Goal: Information Seeking & Learning: Learn about a topic

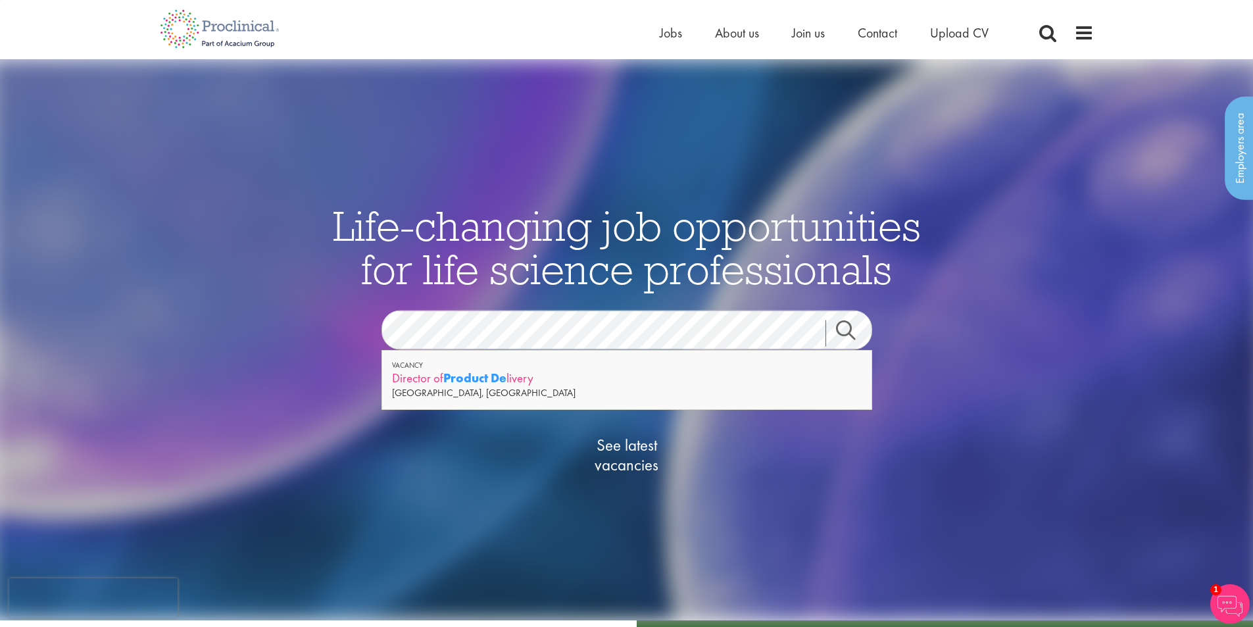
click at [445, 378] on div "Director of Product De livery" at bounding box center [627, 378] width 470 height 16
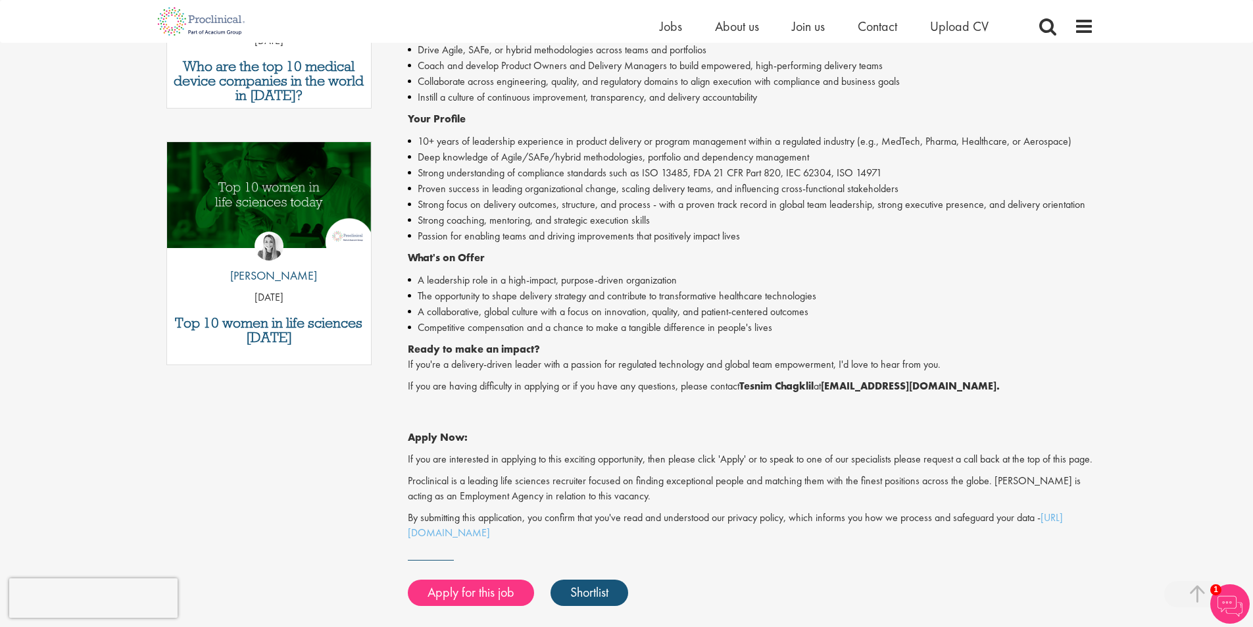
scroll to position [460, 0]
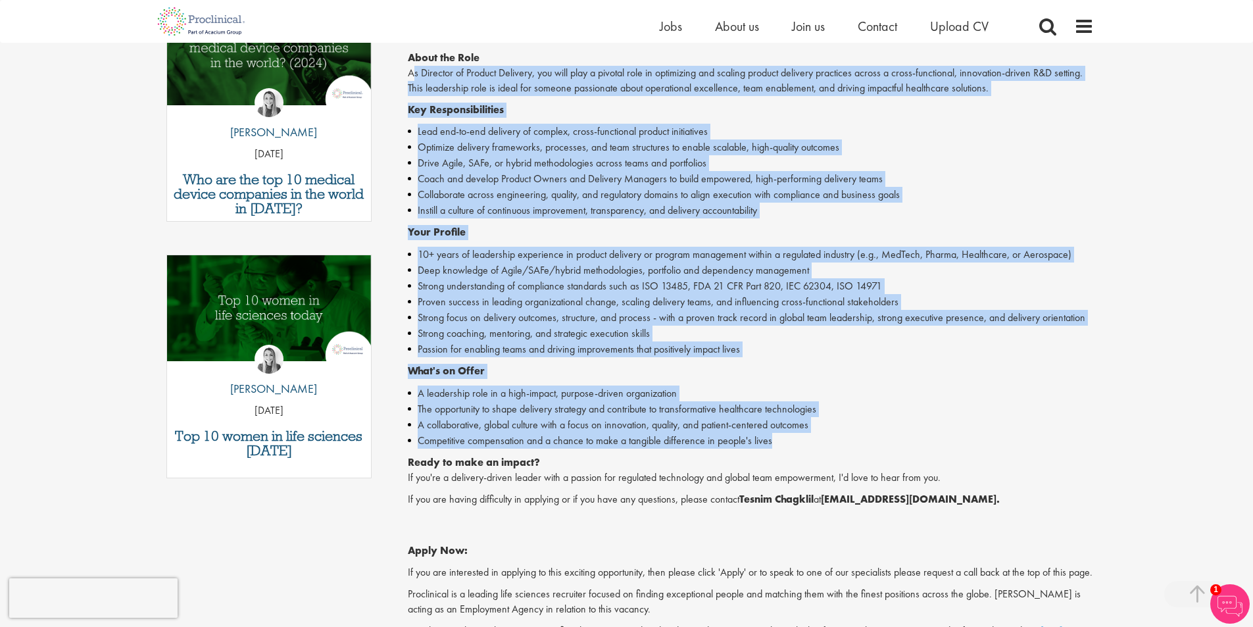
drag, startPoint x: 410, startPoint y: 72, endPoint x: 788, endPoint y: 443, distance: 529.3
click at [788, 443] on div "Proclinical is seeking a Director of Product Delivery to lead and optimize prod…" at bounding box center [751, 287] width 686 height 731
copy div "As Director of Product Delivery, you will play a pivotal role in optimizing and…"
click at [547, 199] on li "Collaborate across engineering, quality, and regulatory domains to align execut…" at bounding box center [751, 195] width 686 height 16
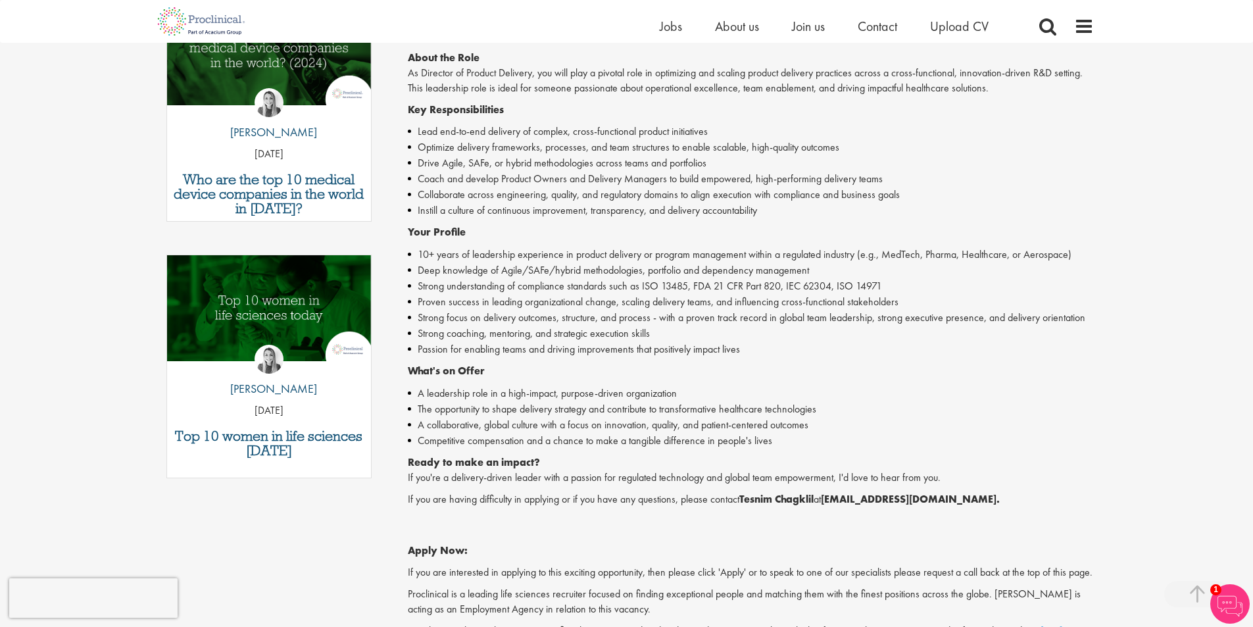
scroll to position [0, 0]
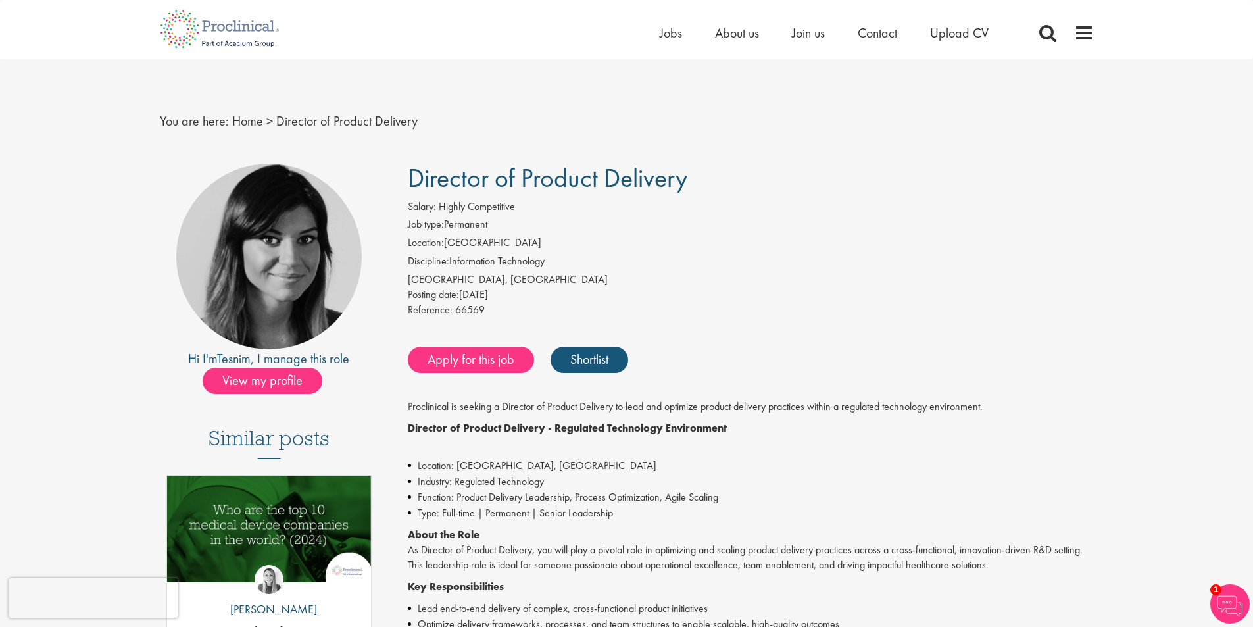
drag, startPoint x: 416, startPoint y: 177, endPoint x: 697, endPoint y: 189, distance: 280.5
click at [697, 189] on h1 "Director of Product Delivery" at bounding box center [751, 178] width 686 height 29
click at [462, 174] on span "Director of Product Delivery" at bounding box center [548, 178] width 280 height 34
drag, startPoint x: 414, startPoint y: 180, endPoint x: 677, endPoint y: 190, distance: 262.6
click at [677, 190] on span "Director of Product Delivery" at bounding box center [548, 178] width 280 height 34
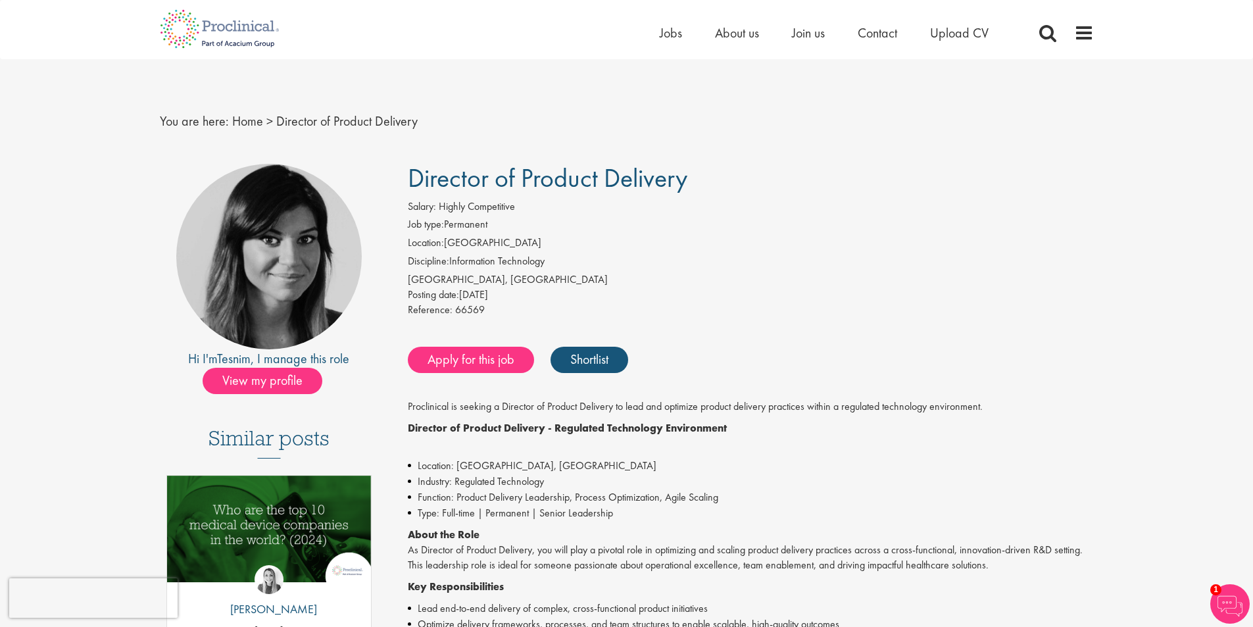
drag, startPoint x: 695, startPoint y: 183, endPoint x: 409, endPoint y: 176, distance: 286.2
click at [409, 176] on h1 "Director of Product Delivery" at bounding box center [751, 178] width 686 height 29
copy span "Director of Product Delivery"
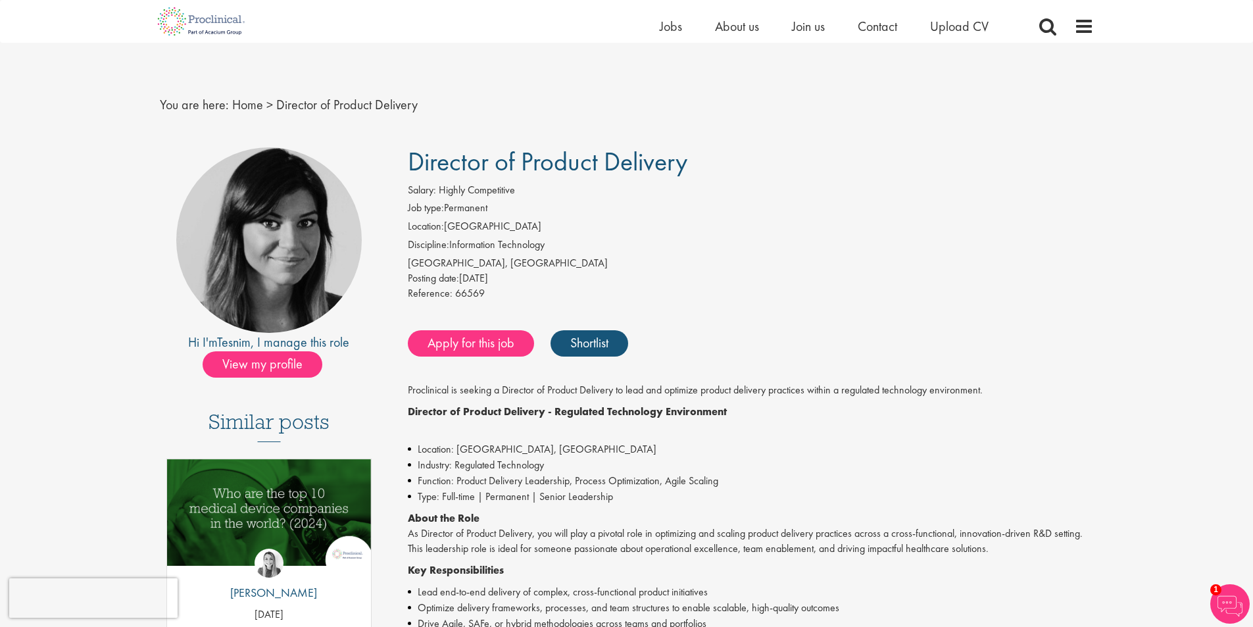
scroll to position [460, 0]
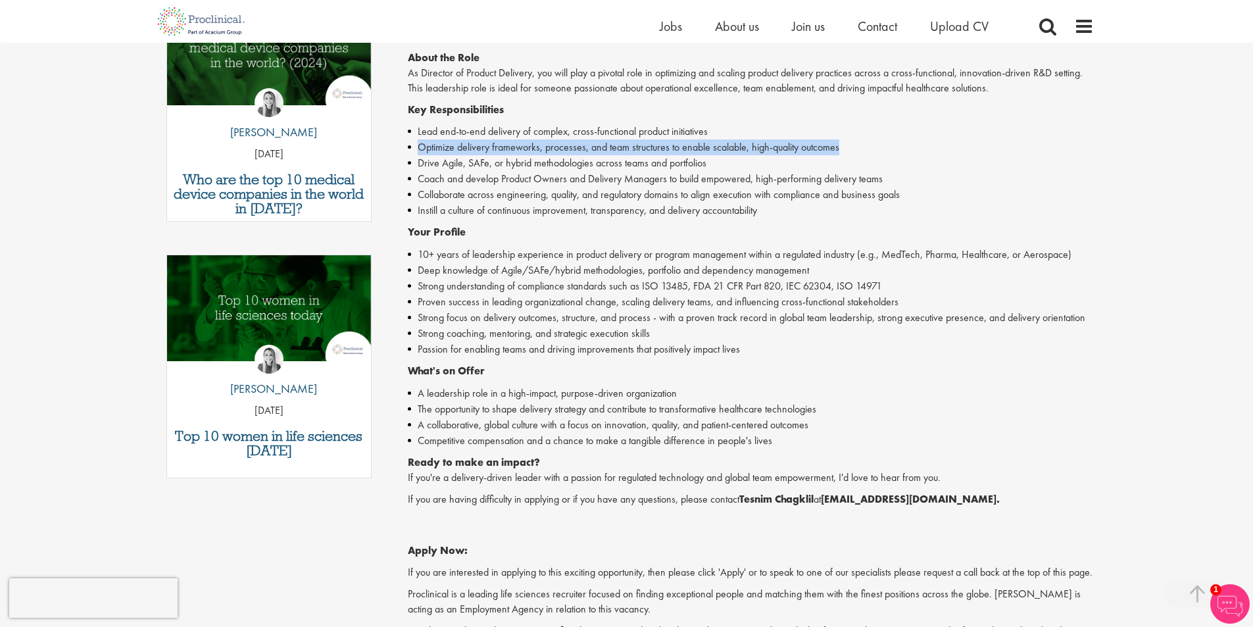
drag, startPoint x: 420, startPoint y: 146, endPoint x: 846, endPoint y: 145, distance: 425.5
click at [846, 145] on li "Optimize delivery frameworks, processes, and team structures to enable scalable…" at bounding box center [751, 147] width 686 height 16
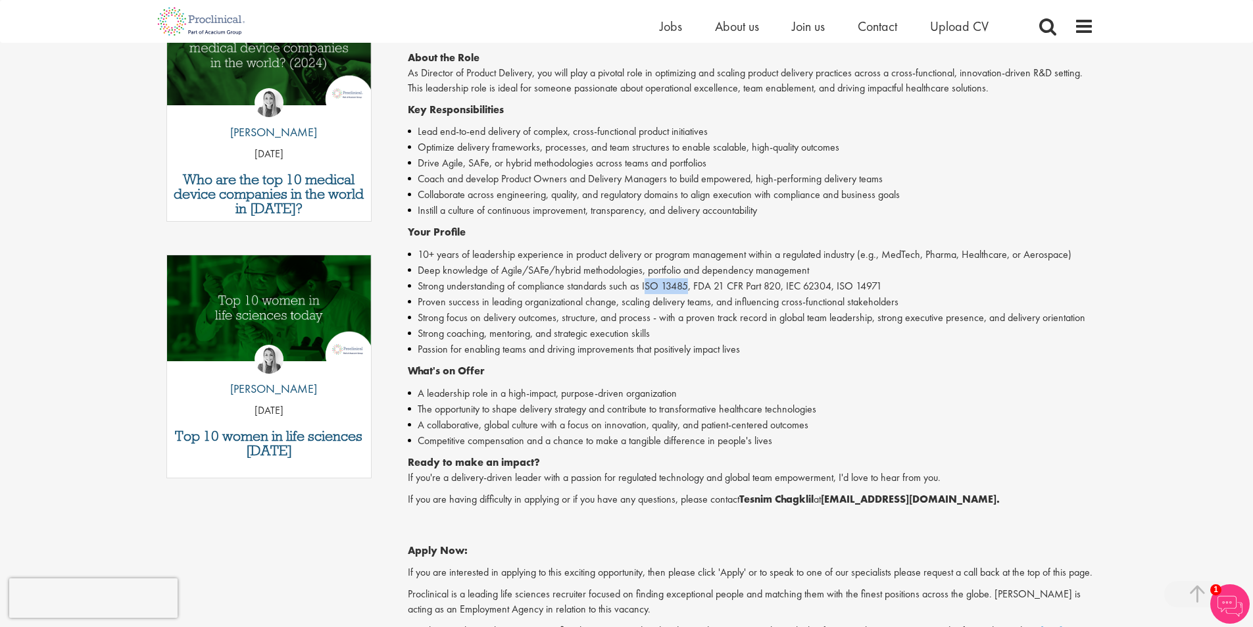
drag, startPoint x: 644, startPoint y: 284, endPoint x: 689, endPoint y: 284, distance: 45.4
click at [689, 284] on li "Strong understanding of compliance standards such as ISO 13485, FDA 21 CFR Part…" at bounding box center [751, 286] width 686 height 16
click at [658, 287] on li "Strong understanding of compliance standards such as ISO 13485, FDA 21 CFR Part…" at bounding box center [751, 286] width 686 height 16
drag, startPoint x: 644, startPoint y: 287, endPoint x: 687, endPoint y: 283, distance: 42.9
click at [687, 283] on li "Strong understanding of compliance standards such as ISO 13485, FDA 21 CFR Part…" at bounding box center [751, 286] width 686 height 16
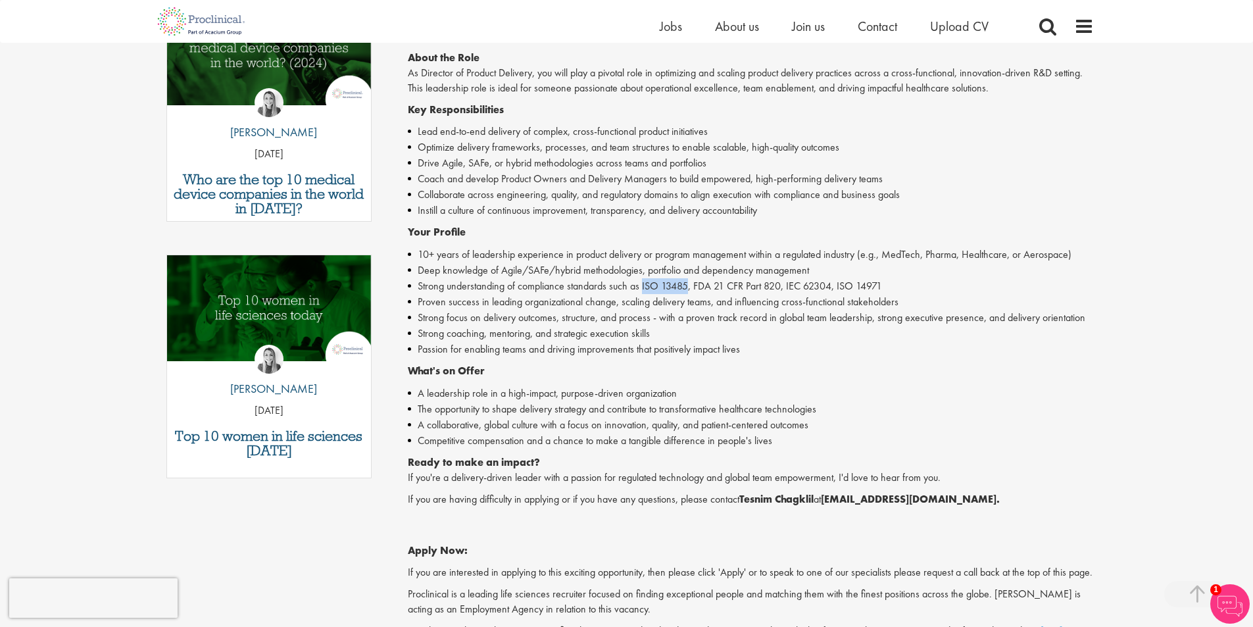
copy li "ISO 13485"
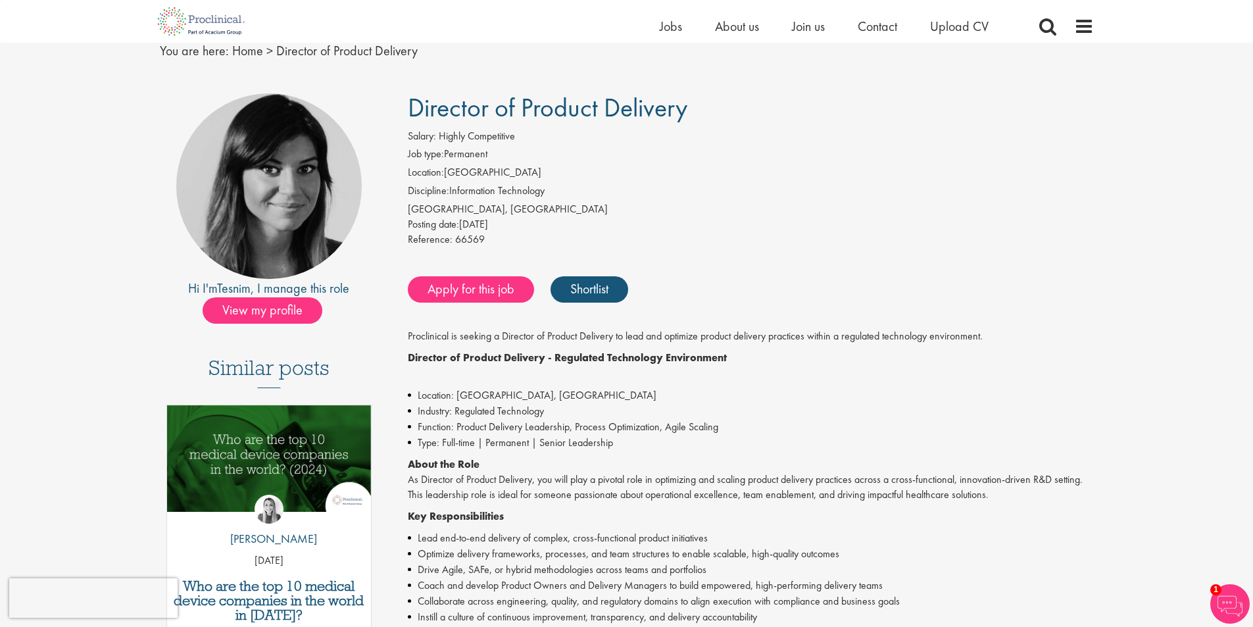
scroll to position [0, 0]
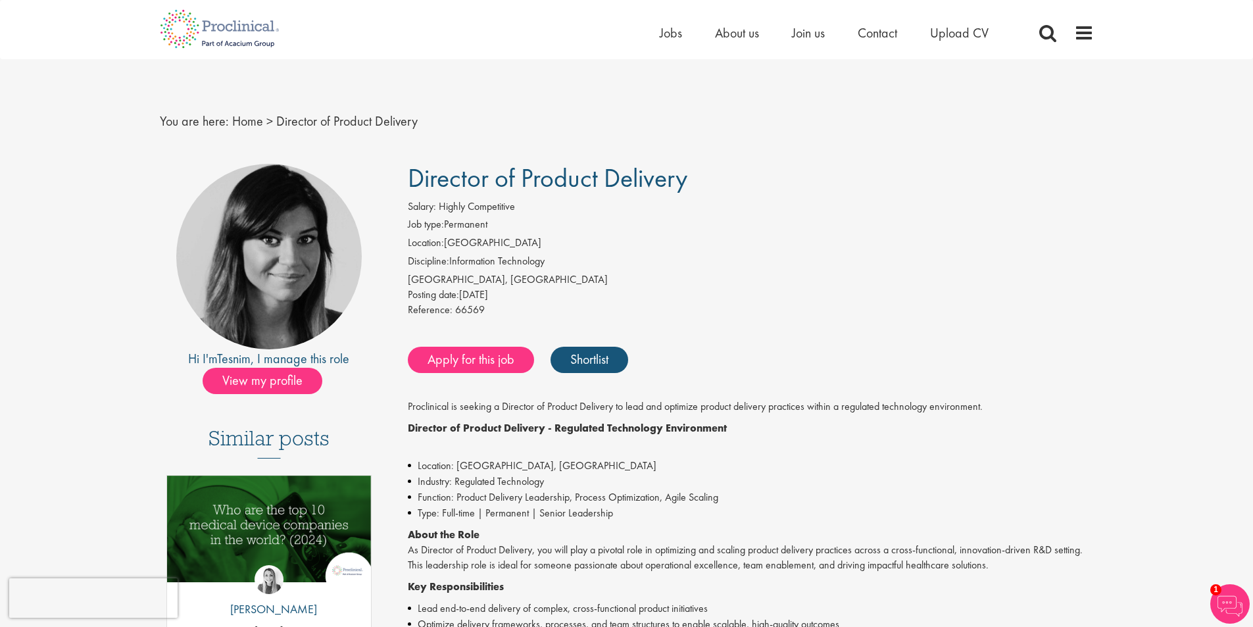
drag, startPoint x: 416, startPoint y: 179, endPoint x: 718, endPoint y: 182, distance: 301.9
click at [718, 182] on h1 "Director of Product Delivery" at bounding box center [751, 178] width 686 height 29
click at [496, 180] on span "Director of Product Delivery" at bounding box center [548, 178] width 280 height 34
click at [495, 180] on span "Director of Product Delivery" at bounding box center [548, 178] width 280 height 34
